Goal: Transaction & Acquisition: Purchase product/service

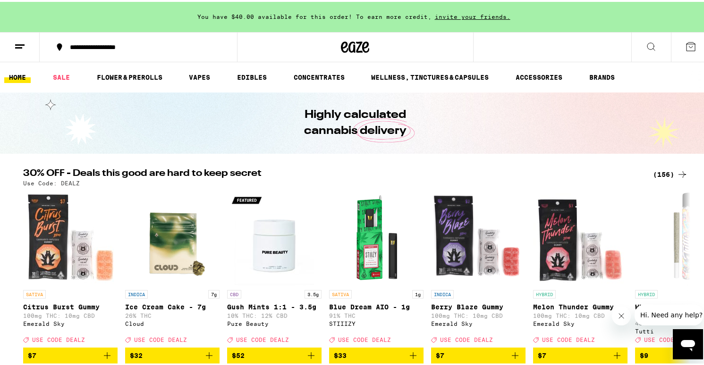
click at [663, 171] on div "(156)" at bounding box center [670, 172] width 35 height 11
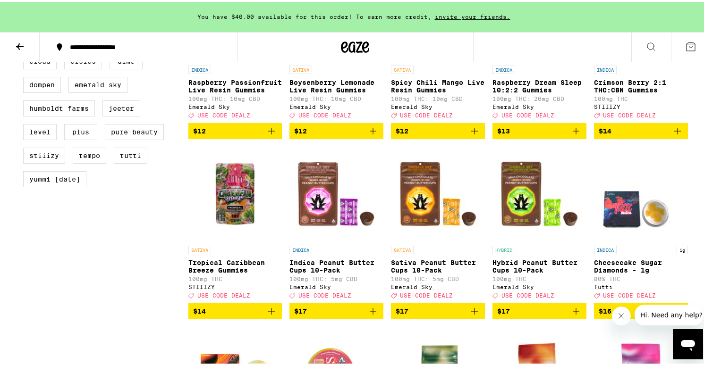
scroll to position [820, 0]
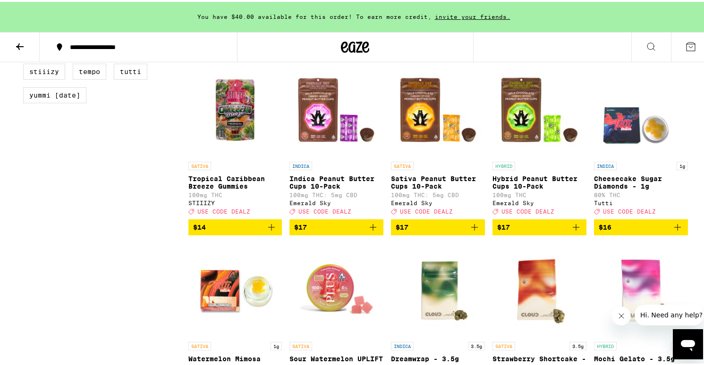
click at [419, 231] on span "$17" at bounding box center [437, 225] width 84 height 11
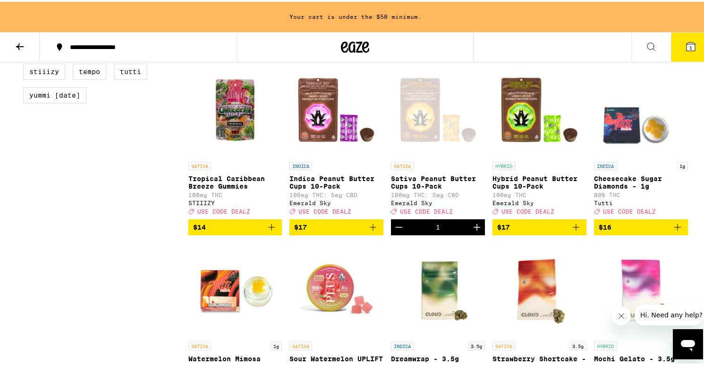
click at [522, 231] on span "$17" at bounding box center [539, 225] width 84 height 11
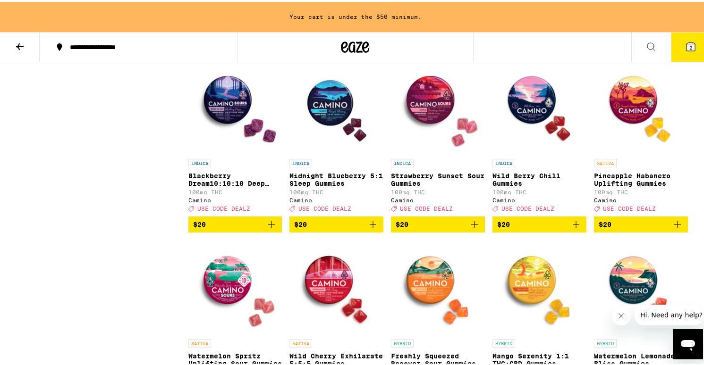
scroll to position [1546, 0]
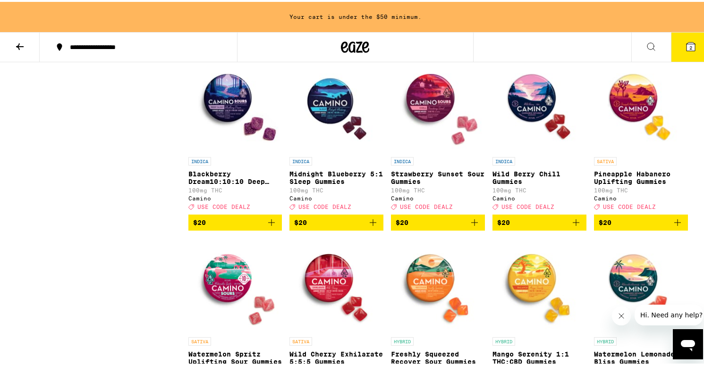
click at [614, 229] on button "$20" at bounding box center [641, 221] width 94 height 16
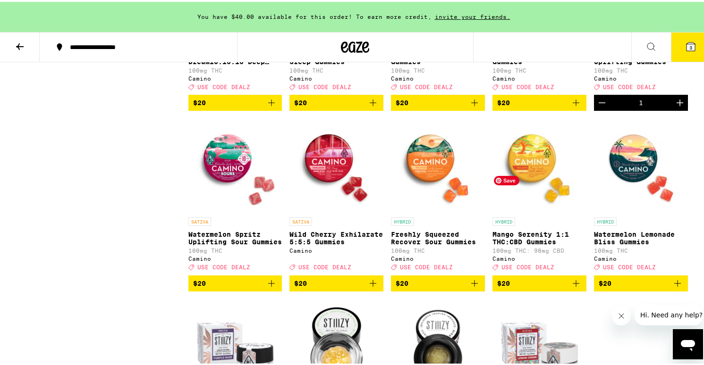
scroll to position [1667, 0]
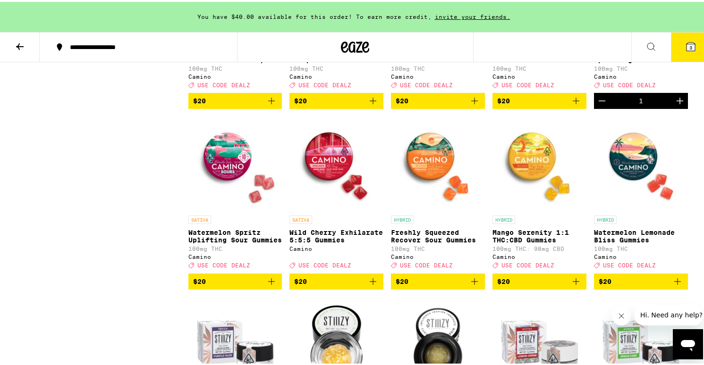
click at [437, 285] on span "$20" at bounding box center [437, 279] width 84 height 11
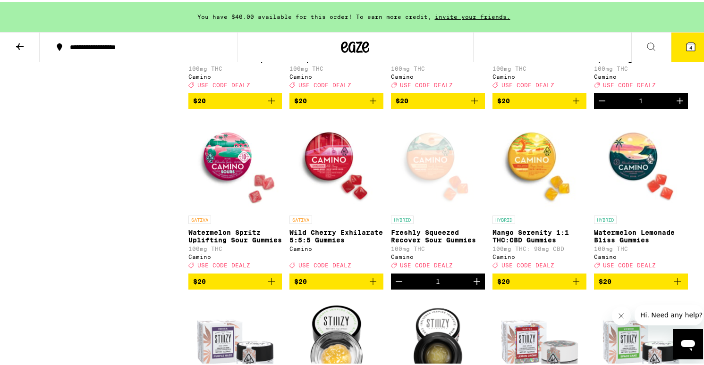
click at [532, 105] on span "$20" at bounding box center [539, 98] width 84 height 11
click at [676, 102] on icon "Increment" at bounding box center [679, 99] width 7 height 7
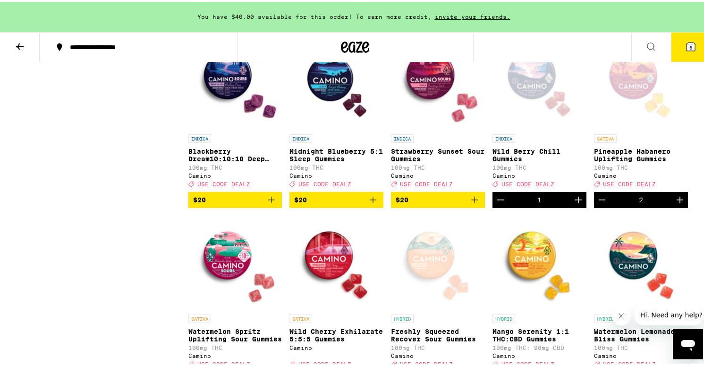
scroll to position [1650, 0]
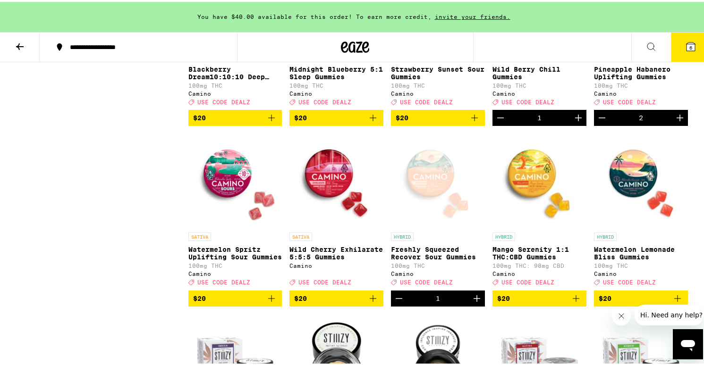
drag, startPoint x: 475, startPoint y: 353, endPoint x: 472, endPoint y: 343, distance: 10.3
click at [475, 302] on icon "Increment" at bounding box center [476, 296] width 11 height 11
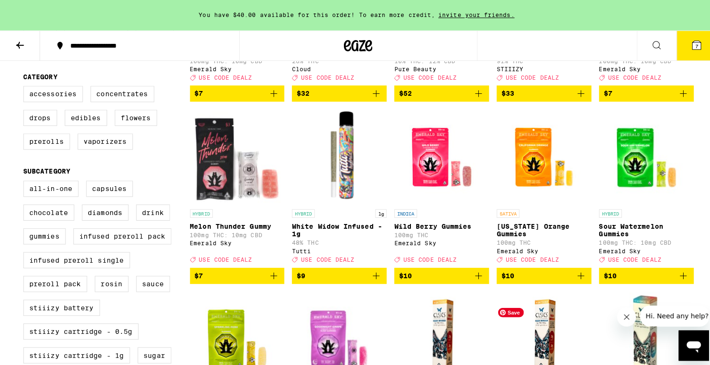
scroll to position [0, 0]
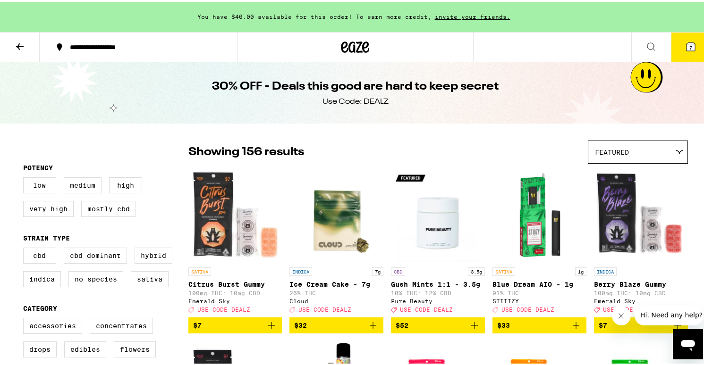
click at [689, 48] on button "7" at bounding box center [690, 45] width 40 height 29
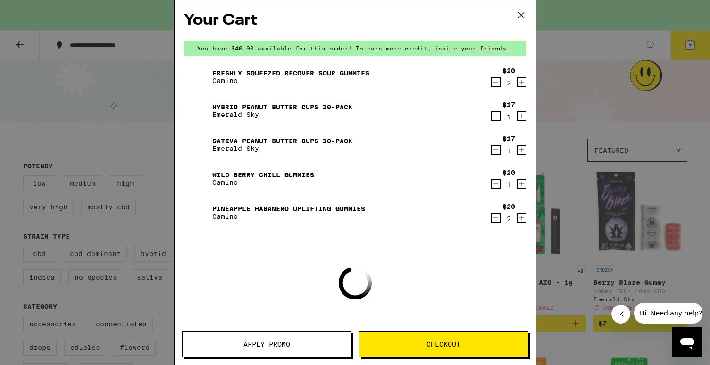
click at [264, 340] on button "Apply Promo" at bounding box center [266, 344] width 169 height 26
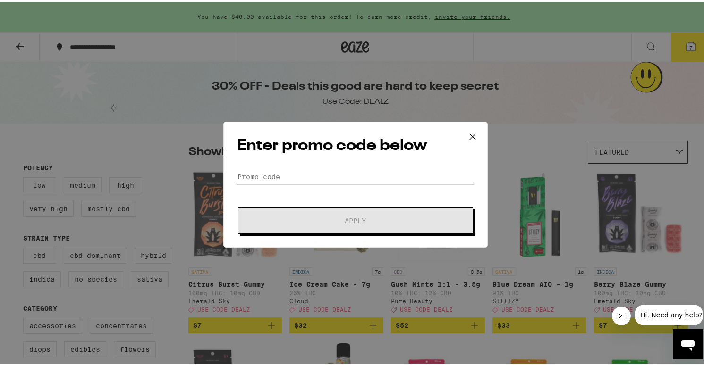
click at [337, 174] on input "Promo Code" at bounding box center [355, 175] width 237 height 14
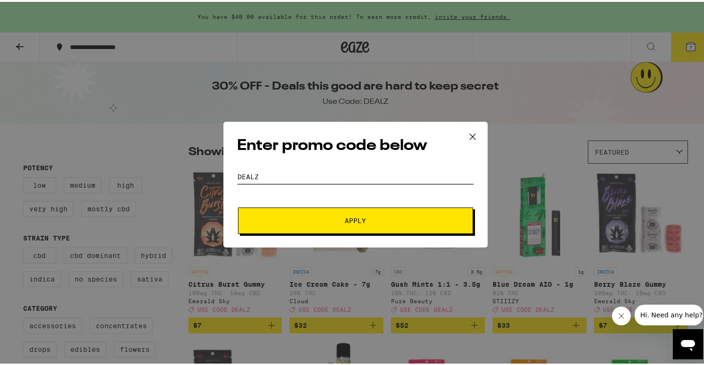
type input "DEALZ"
click at [347, 226] on button "Apply" at bounding box center [355, 219] width 235 height 26
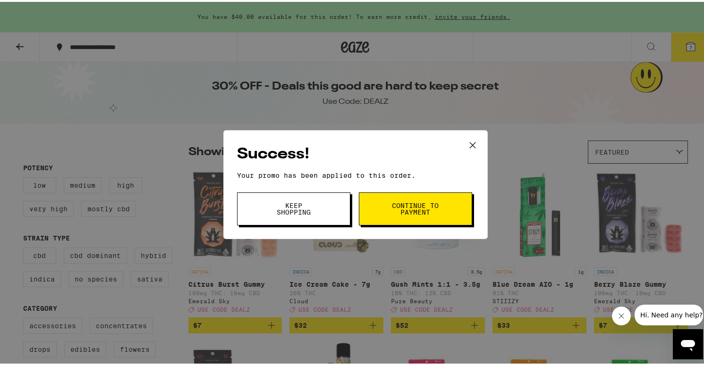
click at [315, 208] on button "Keep Shopping" at bounding box center [293, 207] width 113 height 33
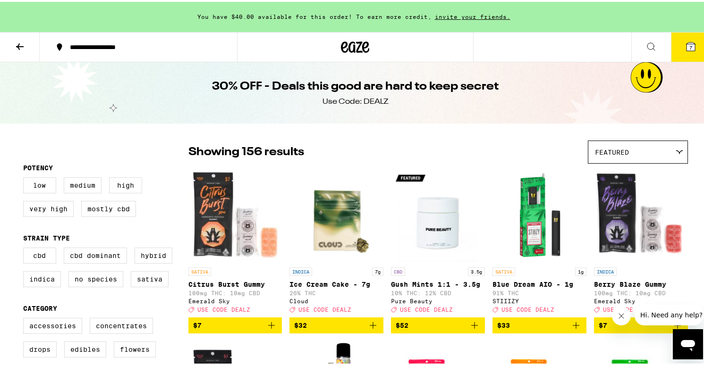
click at [688, 45] on icon at bounding box center [690, 45] width 8 height 8
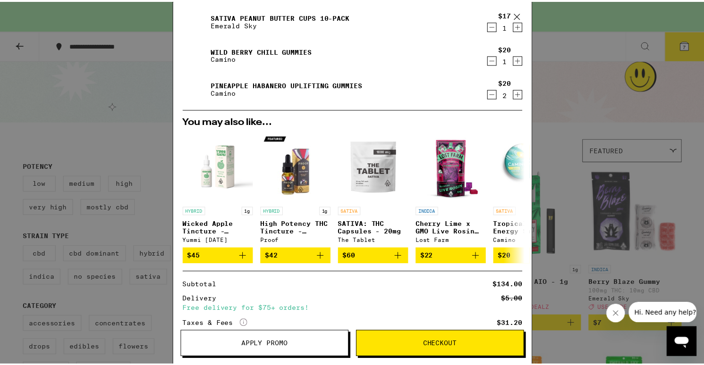
scroll to position [223, 0]
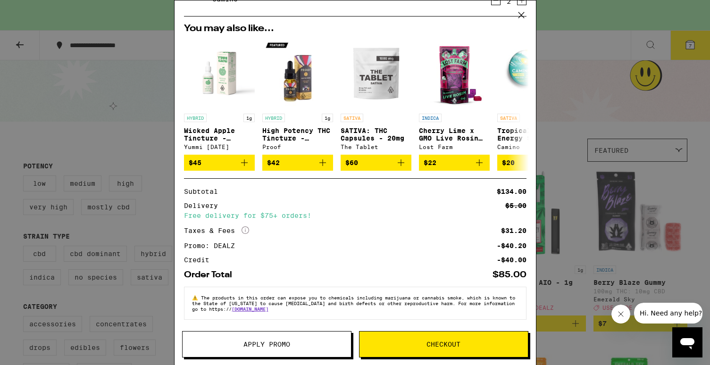
click at [140, 126] on div "Your Cart You have $40.00 available for this order! To earn more credit, invite…" at bounding box center [355, 182] width 710 height 365
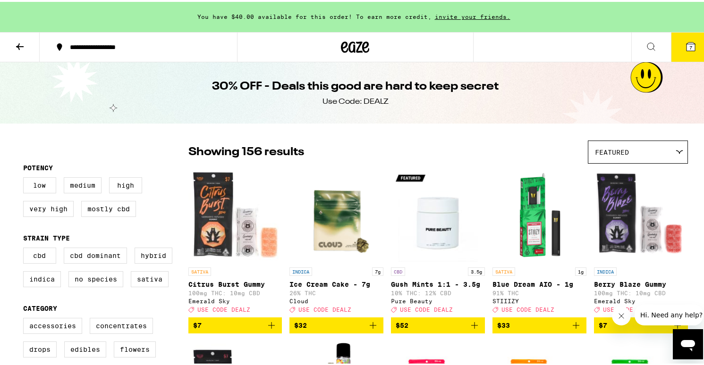
click at [21, 45] on icon at bounding box center [19, 44] width 11 height 11
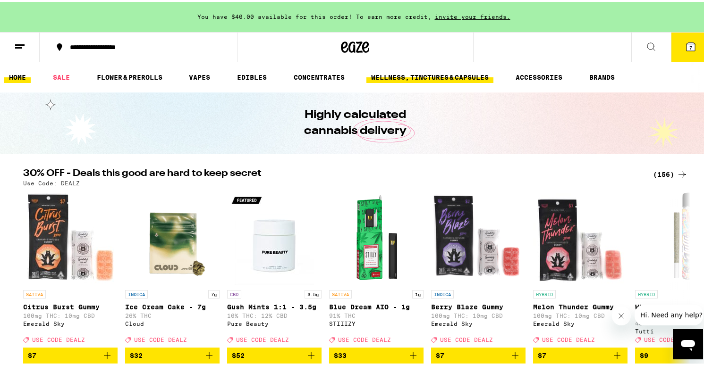
click at [428, 73] on link "WELLNESS, TINCTURES & CAPSULES" at bounding box center [429, 75] width 127 height 11
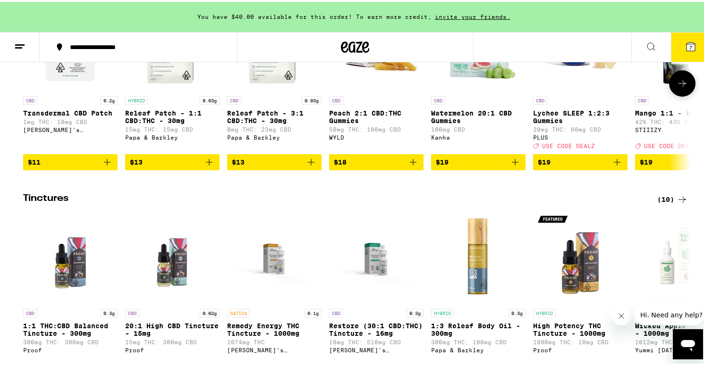
scroll to position [421, 0]
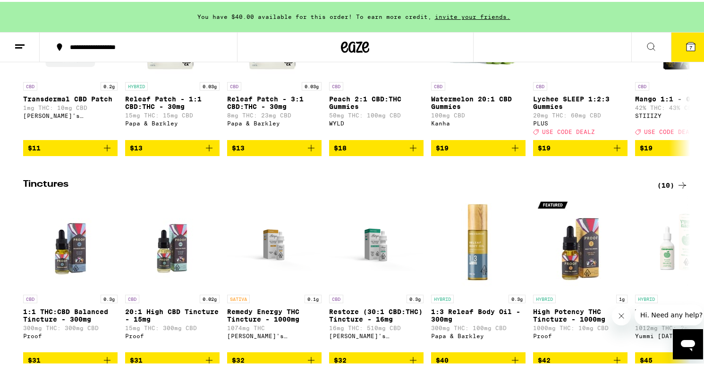
click at [669, 189] on div "(10)" at bounding box center [672, 183] width 31 height 11
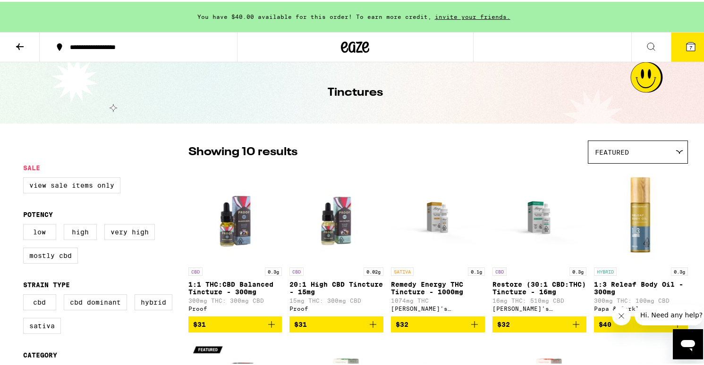
click at [19, 46] on icon at bounding box center [19, 44] width 11 height 11
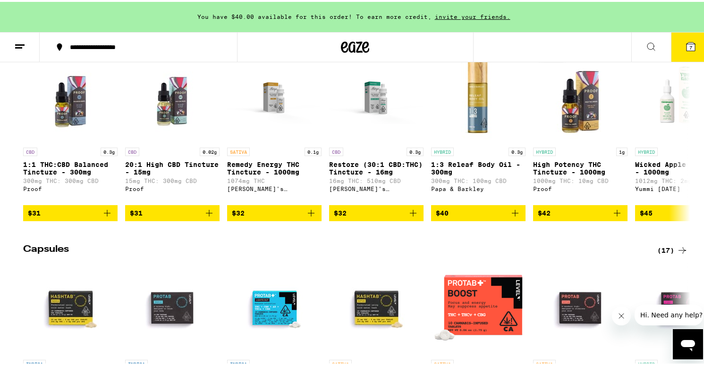
scroll to position [633, 0]
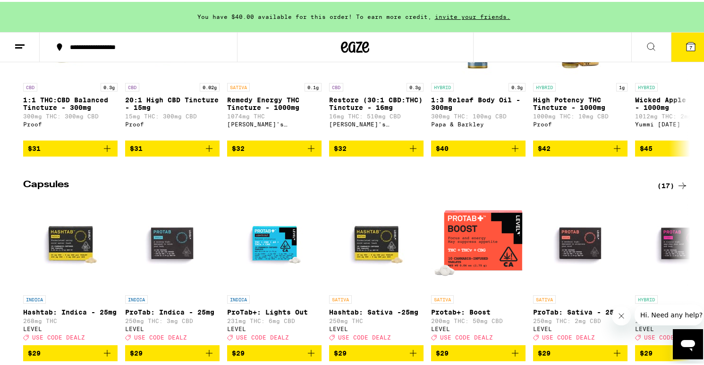
click at [658, 190] on div "(17)" at bounding box center [672, 183] width 31 height 11
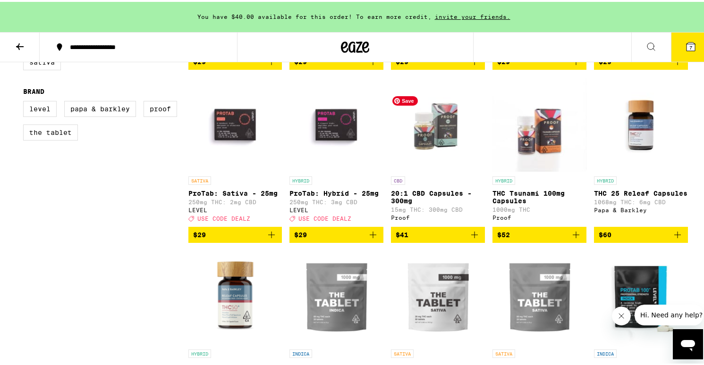
scroll to position [280, 0]
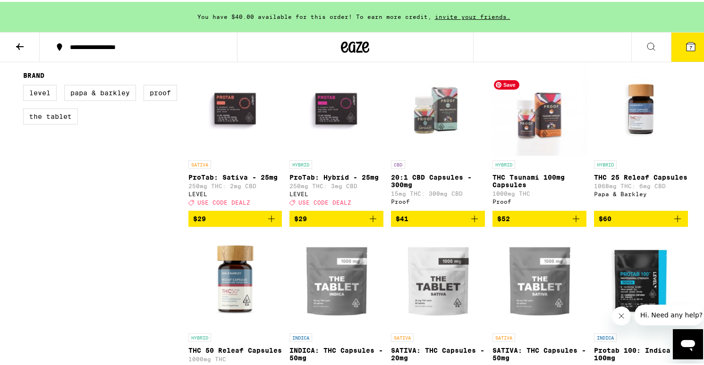
click at [512, 136] on img "Open page for THC Tsunami 100mg Capsules from Proof" at bounding box center [539, 106] width 94 height 94
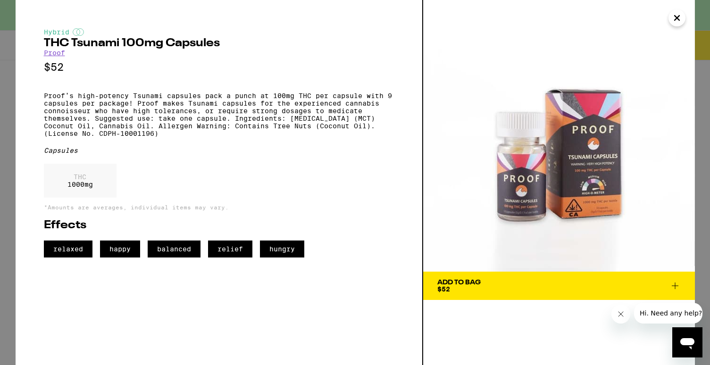
click at [681, 16] on icon "Close" at bounding box center [676, 18] width 11 height 14
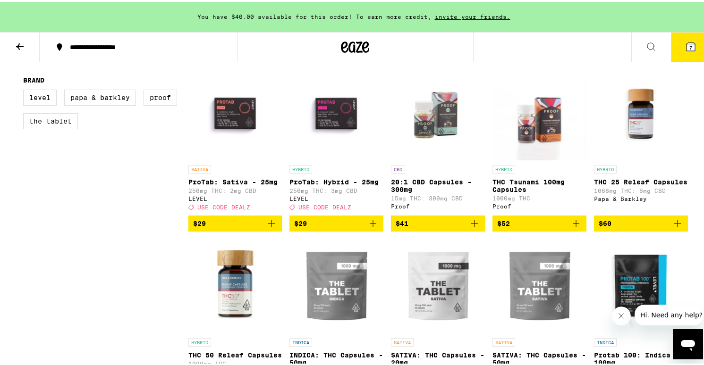
scroll to position [237, 0]
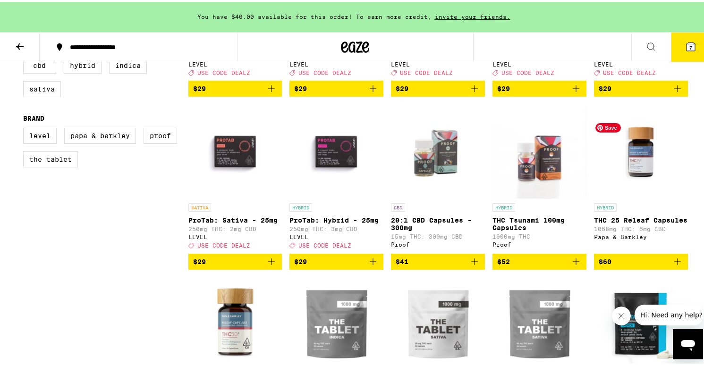
click at [635, 184] on img "Open page for THC 25 Releaf Capsules from Papa & Barkley" at bounding box center [641, 149] width 94 height 94
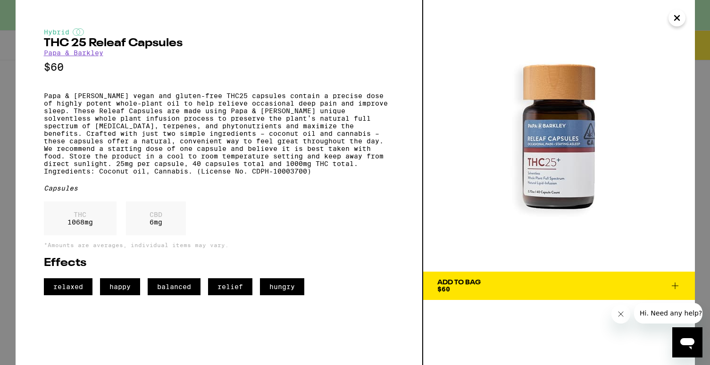
click at [680, 19] on icon "Close" at bounding box center [676, 18] width 11 height 14
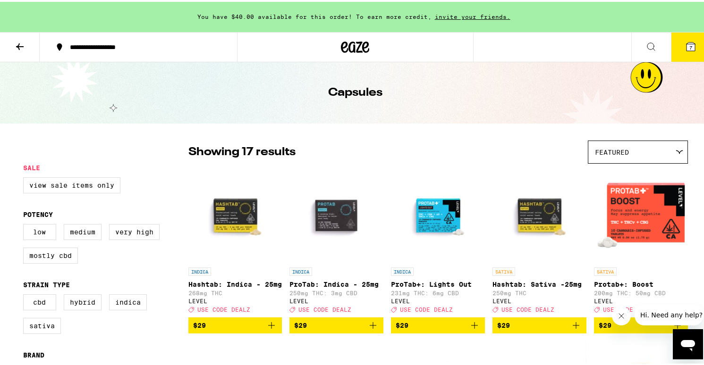
click at [689, 46] on span "7" at bounding box center [690, 46] width 3 height 6
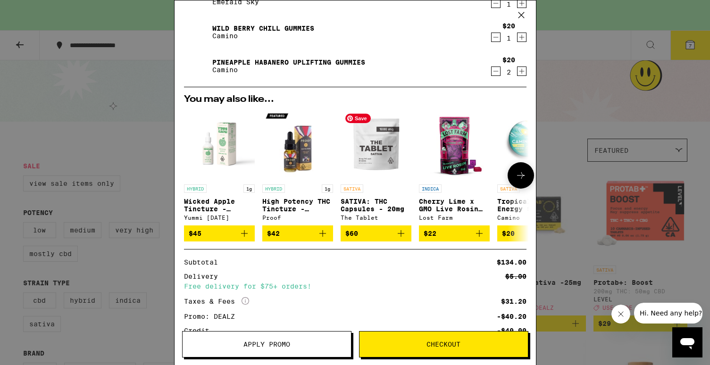
scroll to position [149, 0]
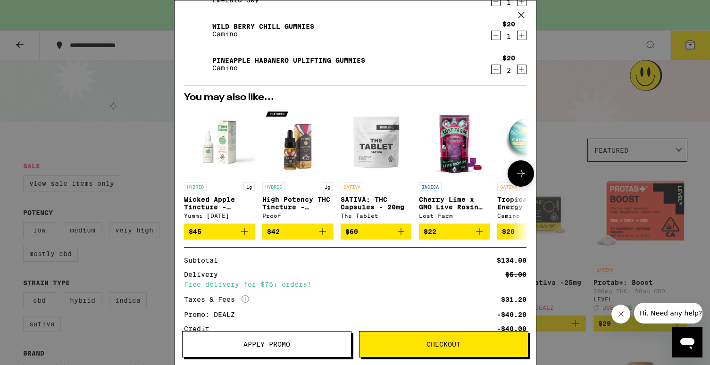
click at [517, 175] on icon at bounding box center [521, 173] width 8 height 7
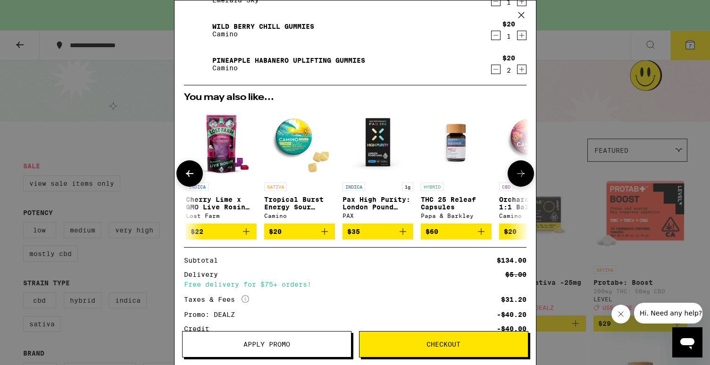
click at [517, 175] on icon at bounding box center [521, 173] width 8 height 7
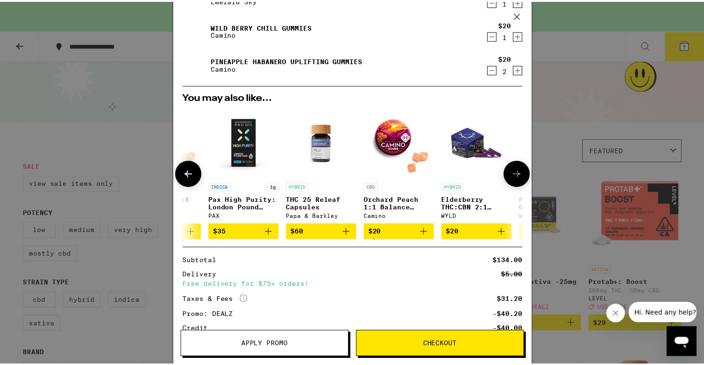
scroll to position [0, 447]
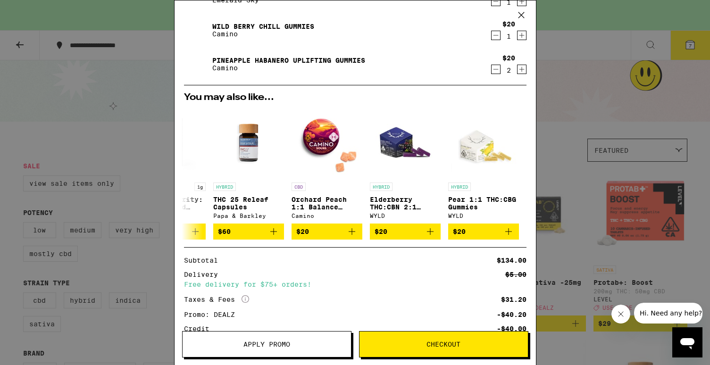
click at [120, 66] on div "Your Cart You have $40.00 available for this order! To earn more credit, invite…" at bounding box center [355, 182] width 710 height 365
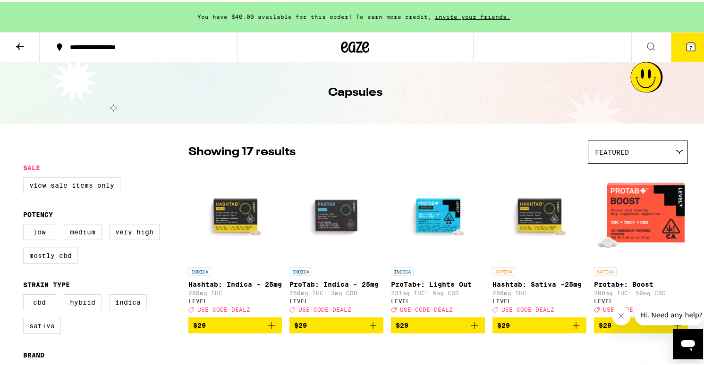
click at [25, 41] on button at bounding box center [20, 46] width 40 height 30
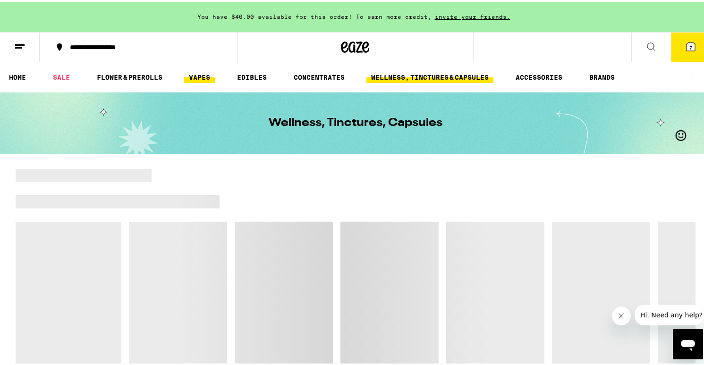
click at [201, 71] on link "VAPES" at bounding box center [199, 75] width 31 height 11
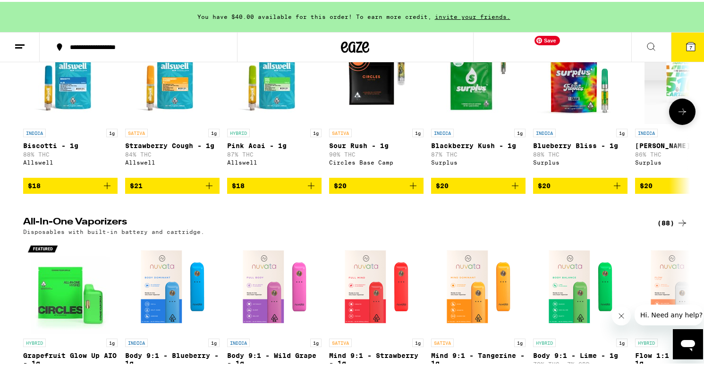
scroll to position [193, 0]
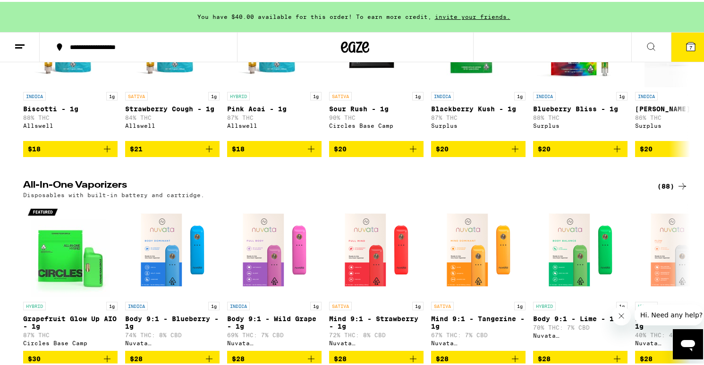
click at [669, 190] on div "(88)" at bounding box center [672, 184] width 31 height 11
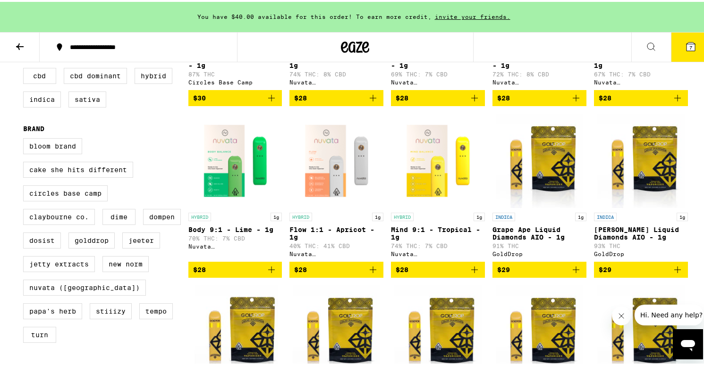
scroll to position [228, 0]
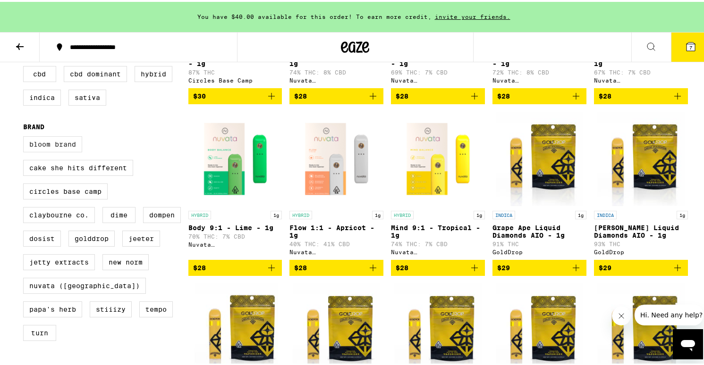
click at [54, 151] on label "Bloom Brand" at bounding box center [52, 142] width 59 height 16
click at [25, 136] on input "Bloom Brand" at bounding box center [25, 136] width 0 height 0
checkbox input "true"
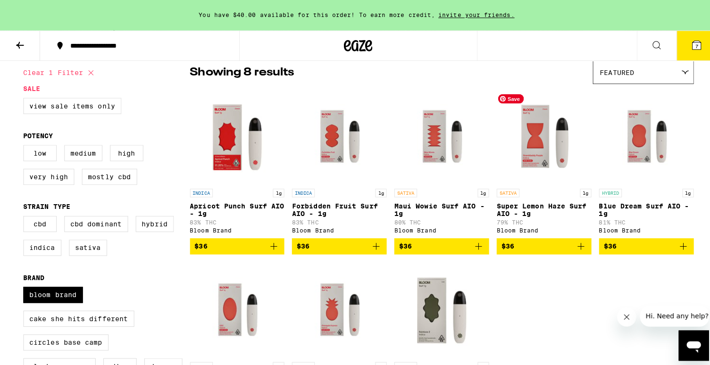
scroll to position [6, 0]
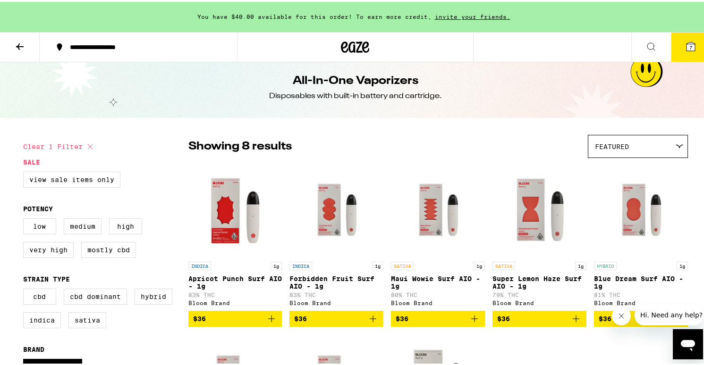
click at [695, 49] on button "7" at bounding box center [690, 45] width 40 height 29
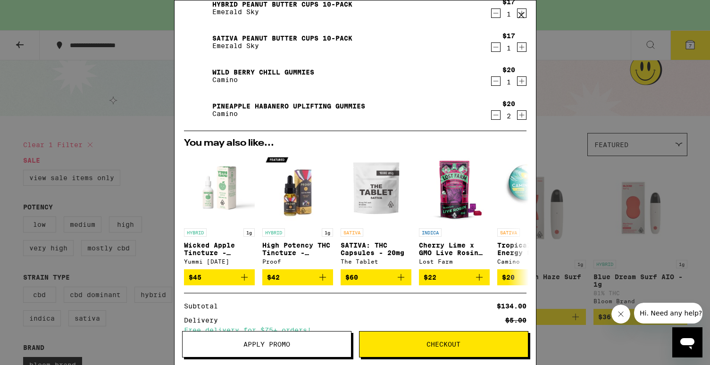
scroll to position [223, 0]
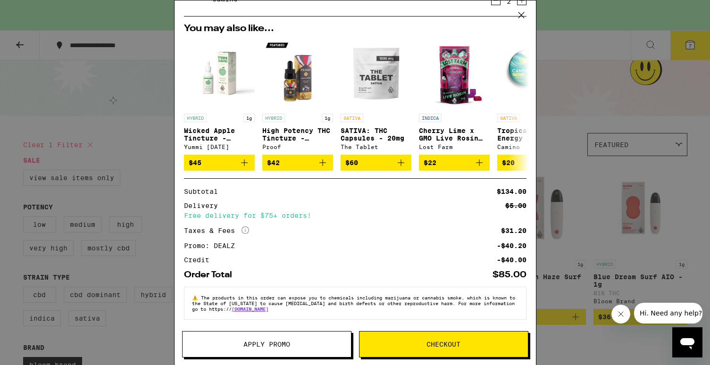
click at [424, 347] on span "Checkout" at bounding box center [444, 344] width 168 height 7
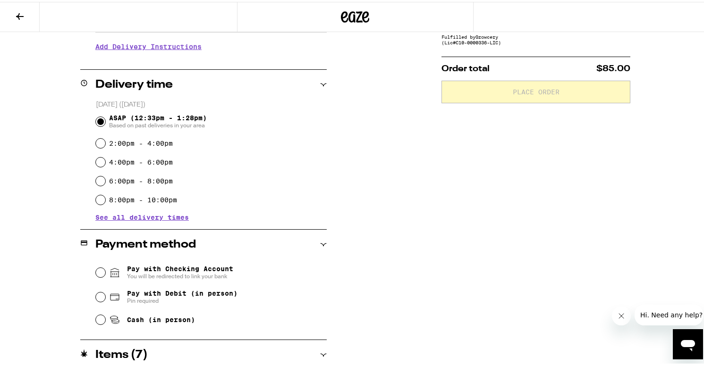
scroll to position [283, 0]
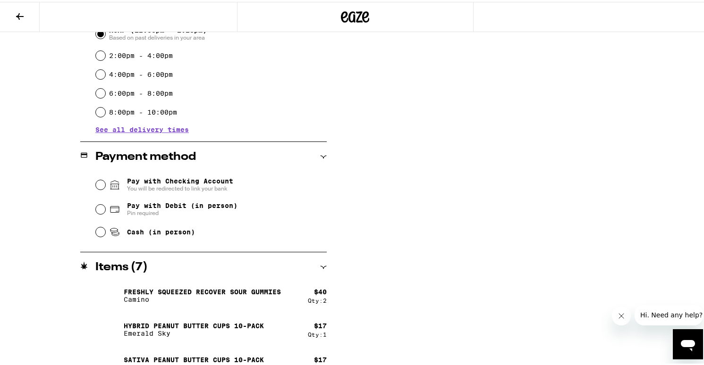
click at [100, 230] on input "Cash (in person)" at bounding box center [100, 230] width 9 height 9
radio input "true"
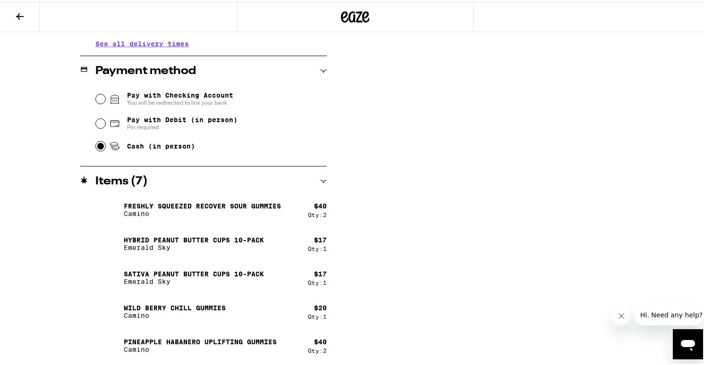
scroll to position [0, 0]
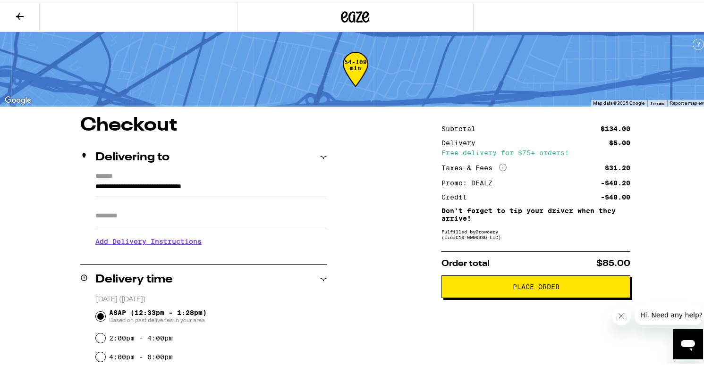
click at [513, 288] on span "Place Order" at bounding box center [535, 285] width 47 height 7
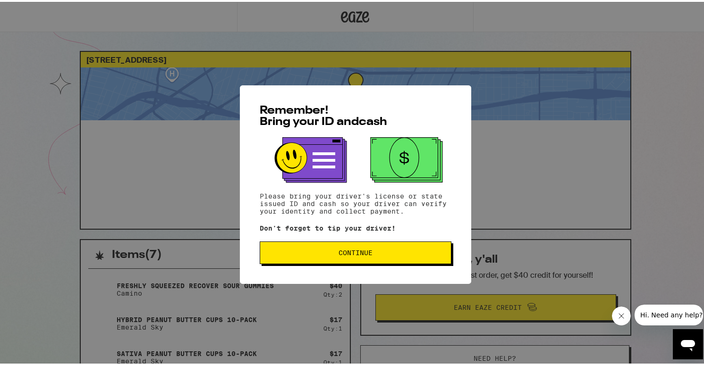
click at [352, 253] on span "Continue" at bounding box center [355, 251] width 34 height 7
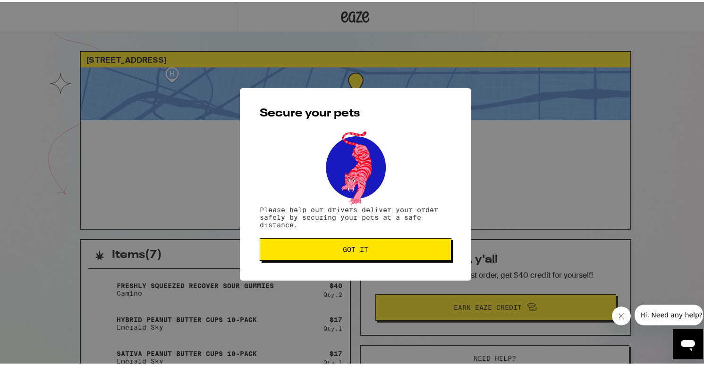
click at [333, 252] on button "Got it" at bounding box center [356, 247] width 192 height 23
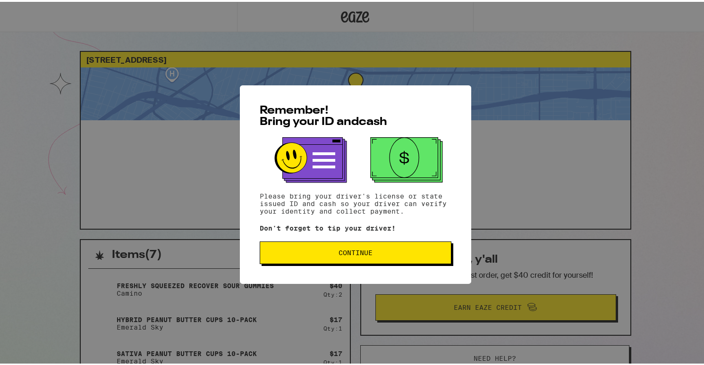
click at [360, 254] on span "Continue" at bounding box center [355, 251] width 34 height 7
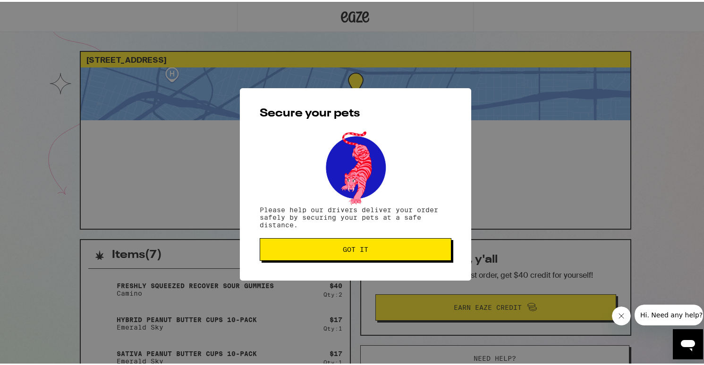
click at [371, 260] on div "Secure your pets Please help our drivers deliver your order safely by securing …" at bounding box center [355, 182] width 231 height 193
click at [371, 254] on button "Got it" at bounding box center [356, 247] width 192 height 23
